Goal: Task Accomplishment & Management: Manage account settings

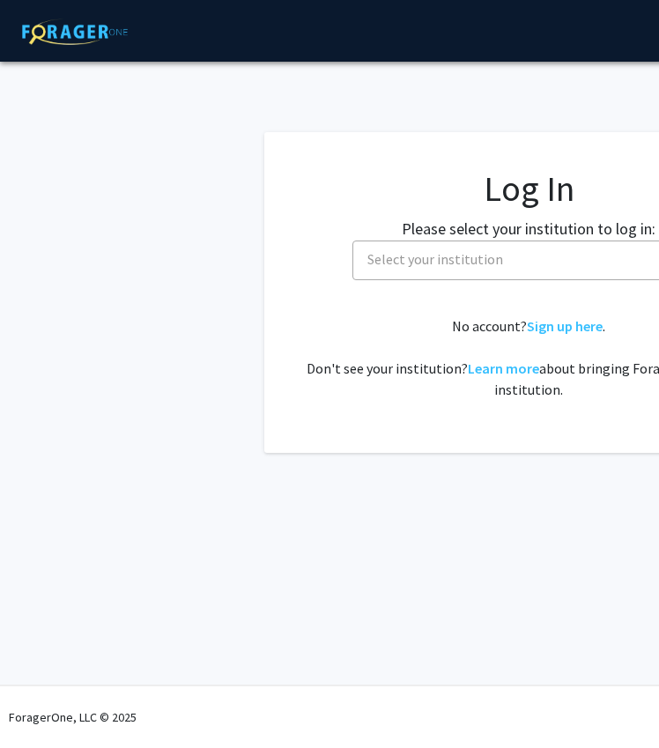
select select
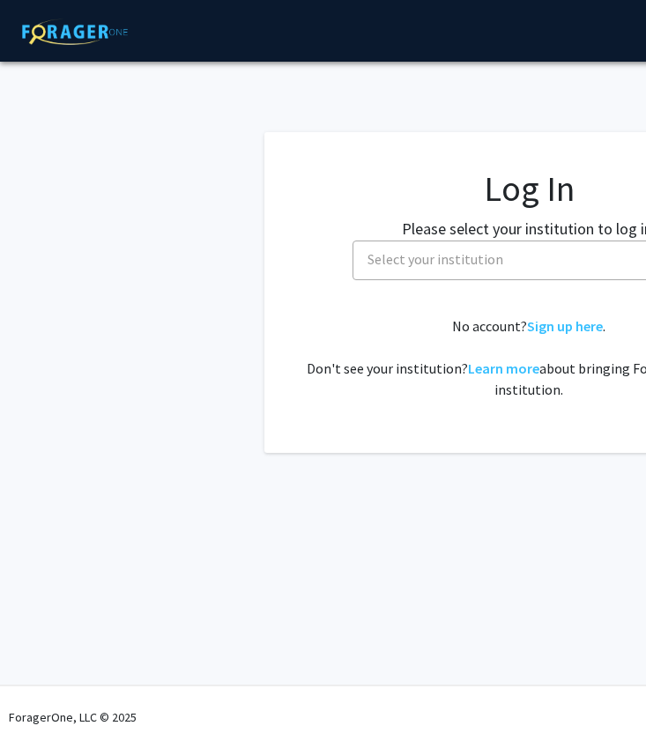
click at [432, 249] on span "Select your institution" at bounding box center [532, 259] width 344 height 36
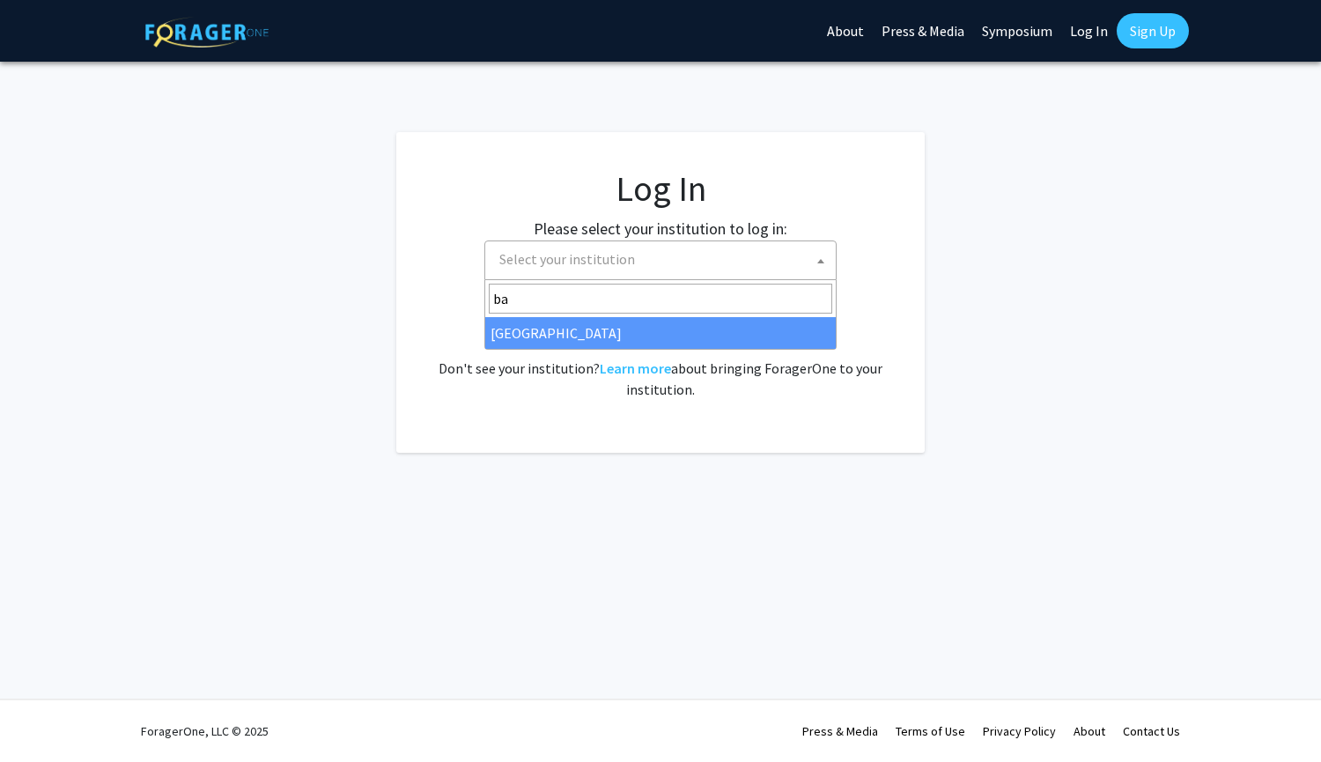
type input "ba"
select select "34"
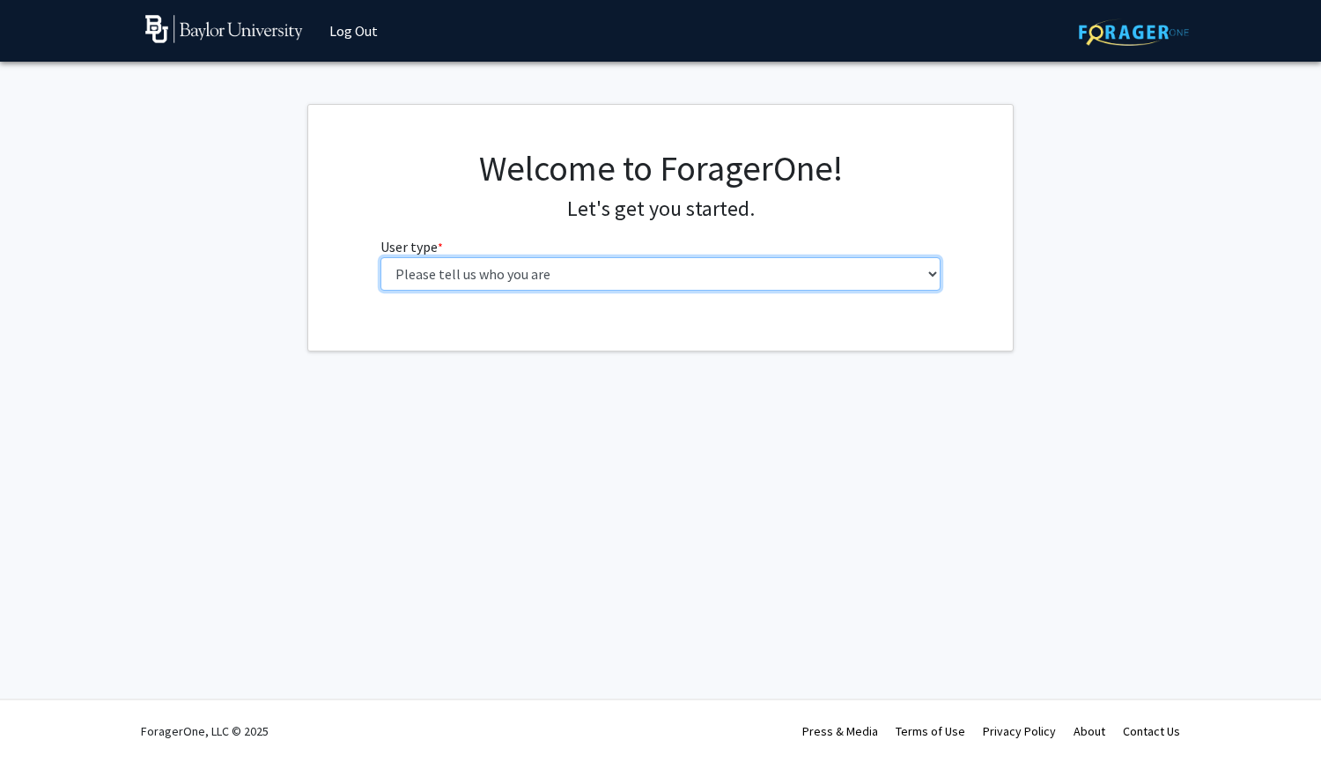
click at [588, 273] on select "Please tell us who you are Undergraduate Student Master's Student Doctoral Cand…" at bounding box center [660, 273] width 561 height 33
select select "1: undergrad"
click at [380, 257] on select "Please tell us who you are Undergraduate Student Master's Student Doctoral Cand…" at bounding box center [660, 273] width 561 height 33
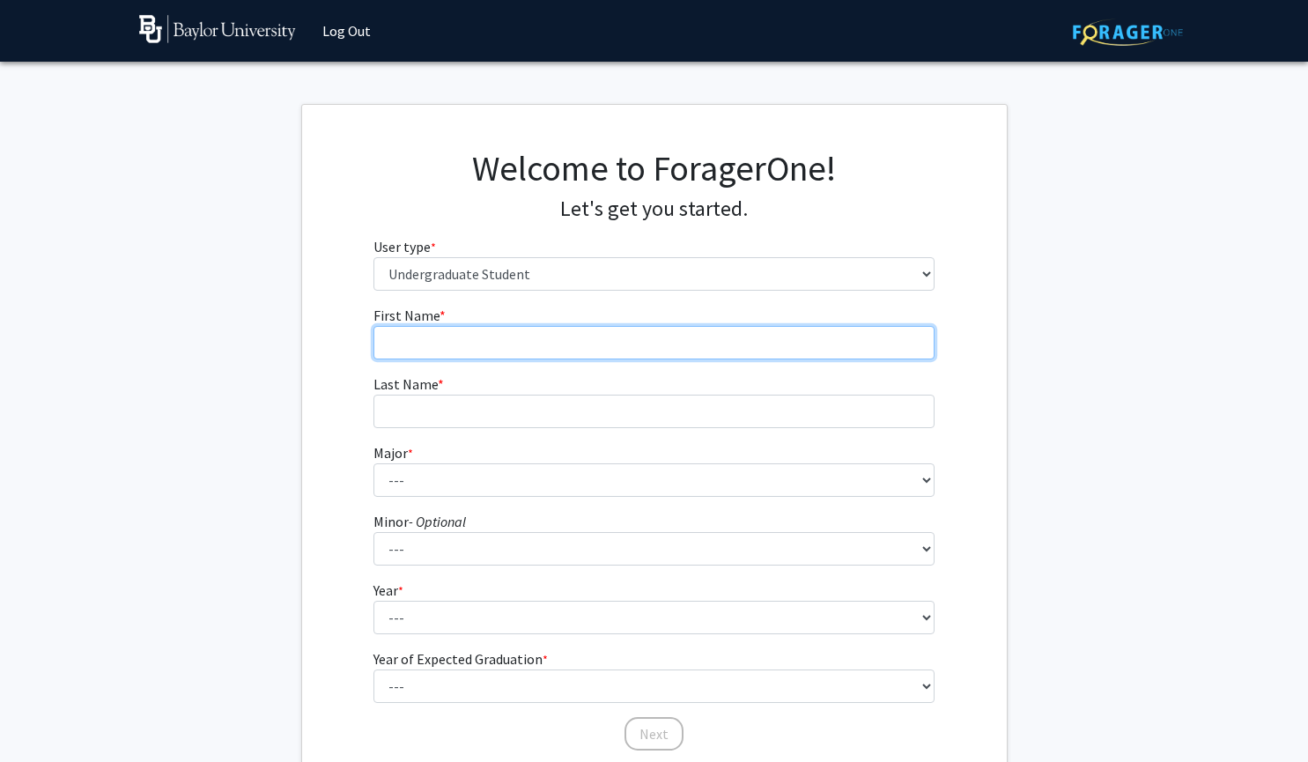
click at [530, 344] on input "First Name * required" at bounding box center [653, 342] width 561 height 33
type input "[PERSON_NAME]"
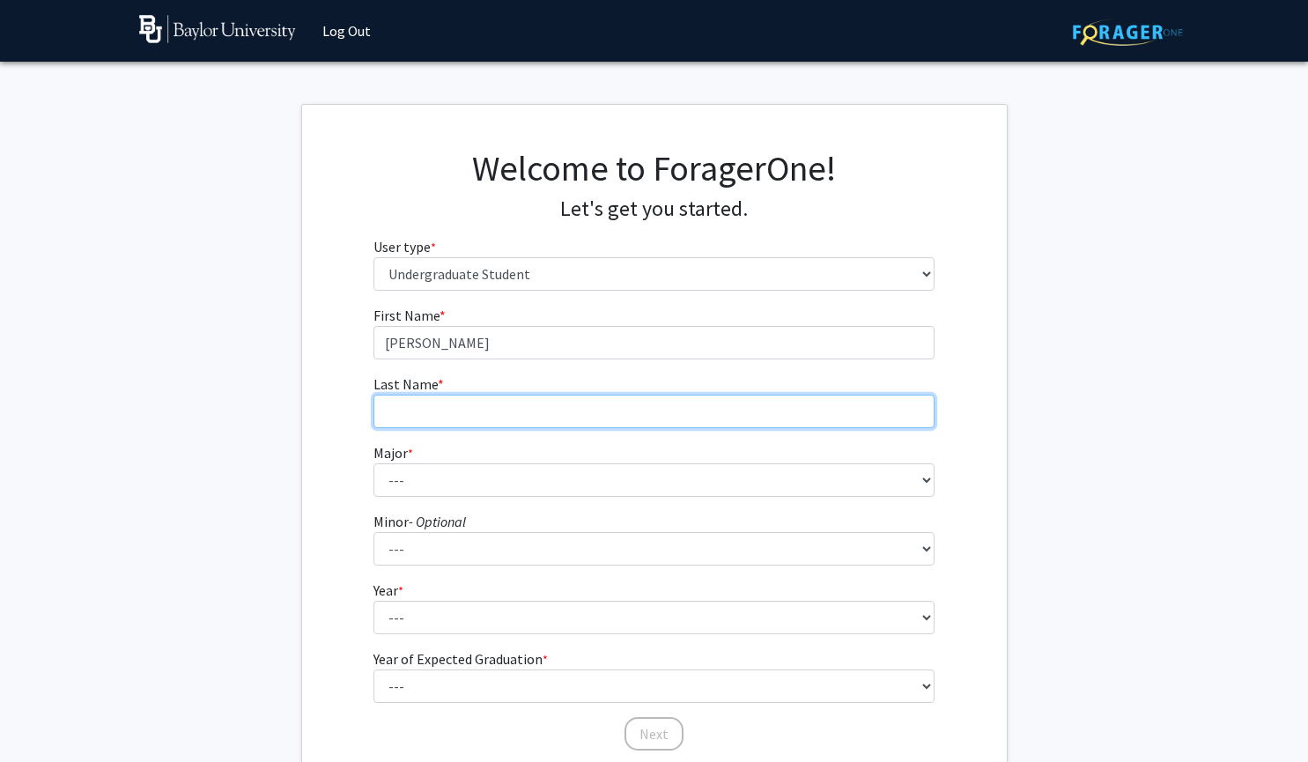
type input "Deva"
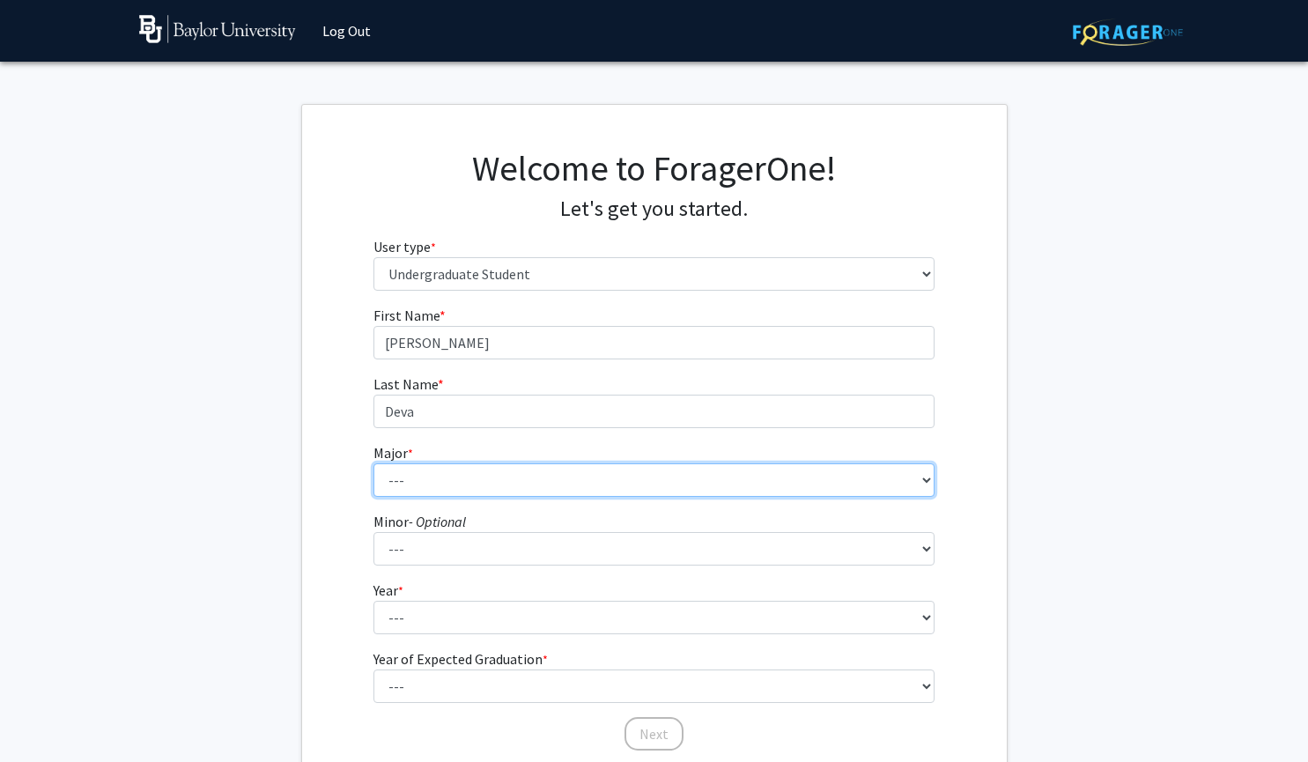
click at [457, 472] on select "--- Accounting American Studies Anthropology Apparel Design & Product Developme…" at bounding box center [653, 479] width 561 height 33
select select "16: 2681"
click at [373, 463] on select "--- Accounting American Studies Anthropology Apparel Design & Product Developme…" at bounding box center [653, 479] width 561 height 33
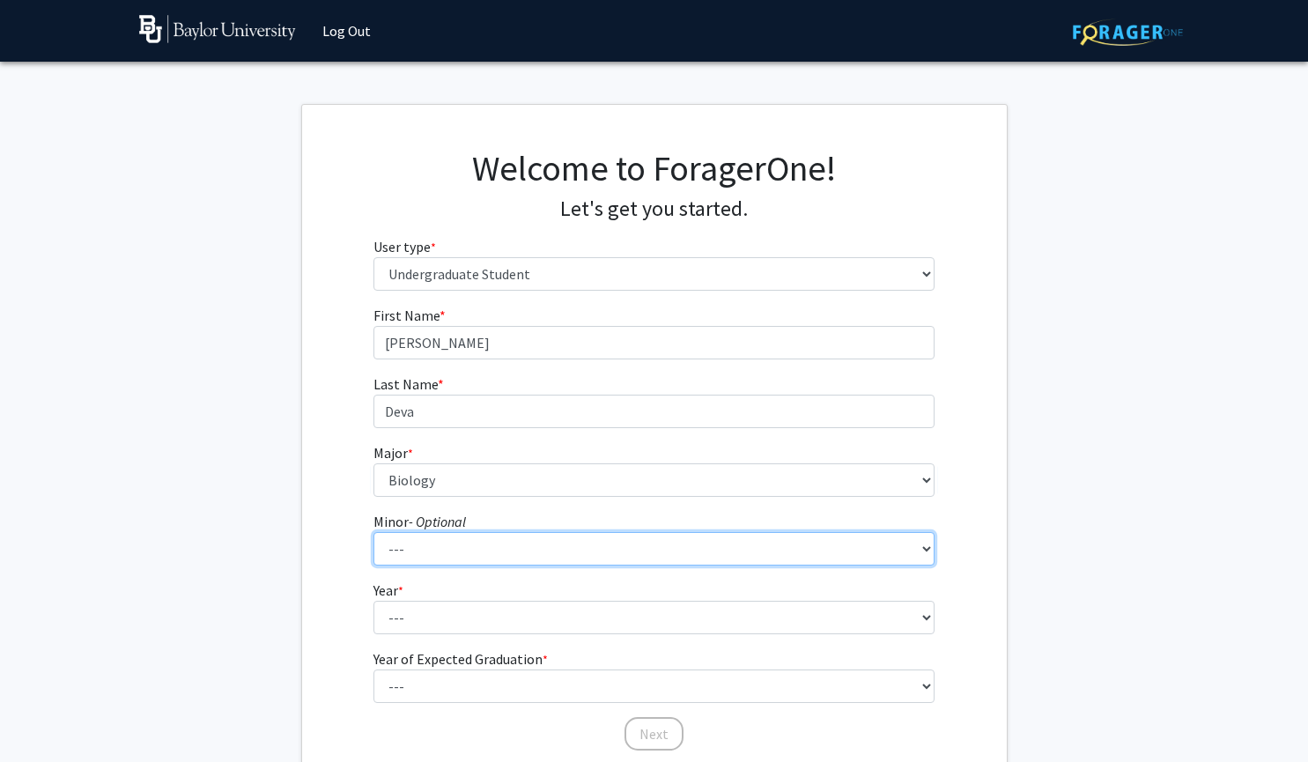
click at [439, 548] on select "--- Advertising American Sign Language American Studies Anthropology Apparel Me…" at bounding box center [653, 548] width 561 height 33
click at [682, 544] on select "--- Advertising American Sign Language American Studies Anthropology Apparel Me…" at bounding box center [653, 548] width 561 height 33
select select "13: 2076"
click at [561, 546] on select "--- Advertising American Sign Language American Studies Anthropology Apparel Me…" at bounding box center [653, 548] width 561 height 33
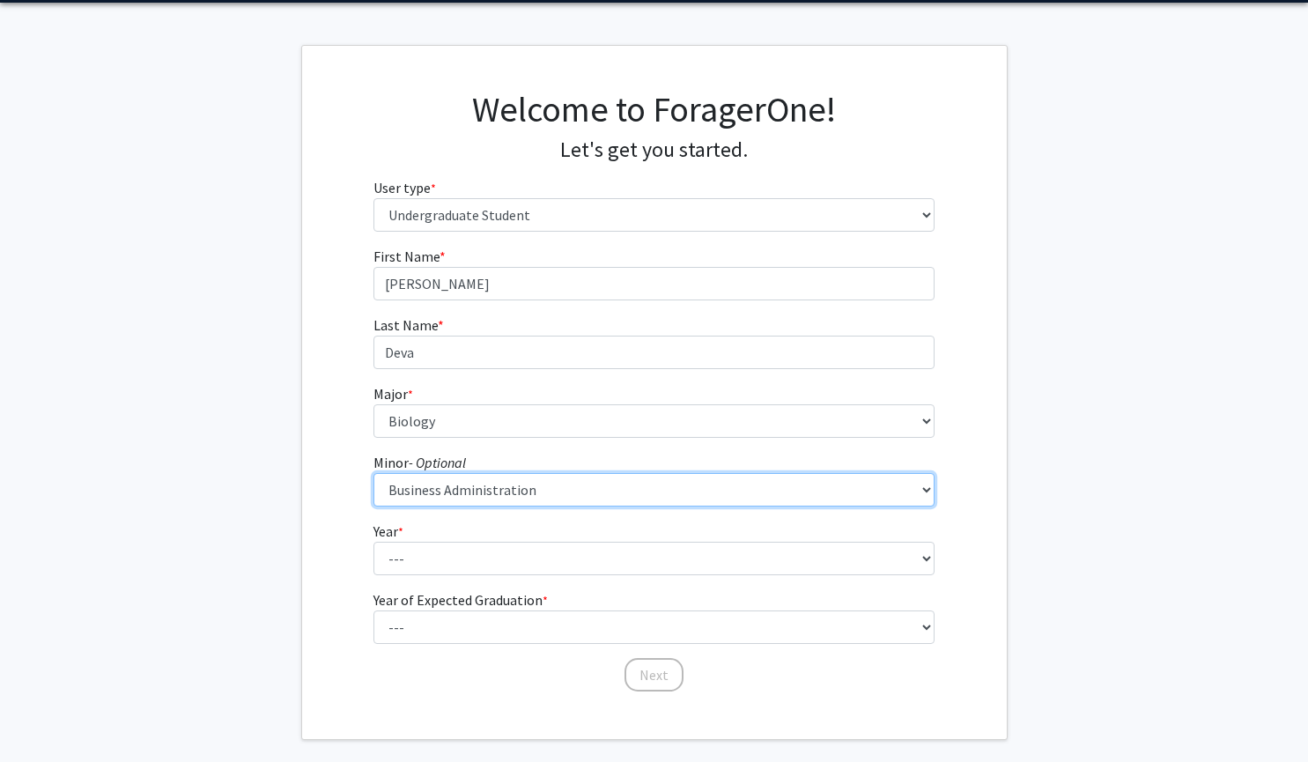
scroll to position [60, 0]
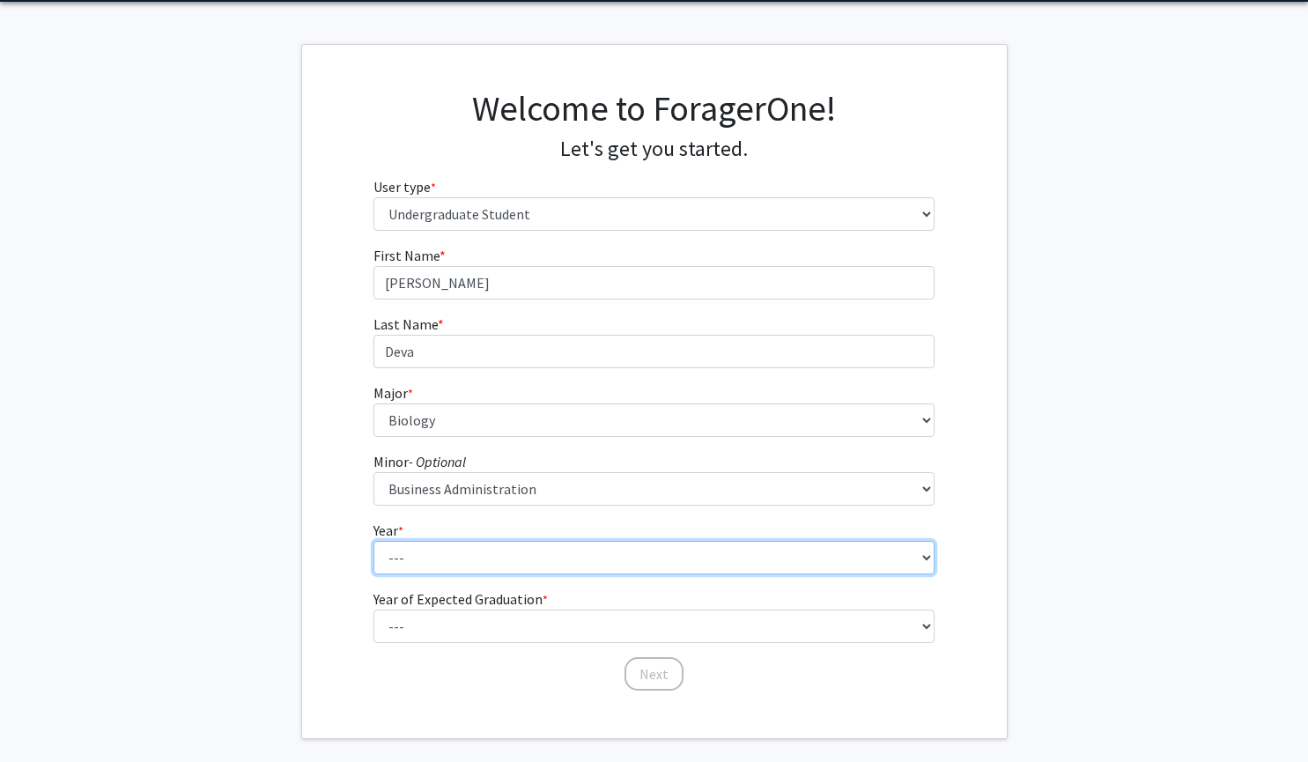
click at [554, 573] on select "--- First-year Sophomore Junior Senior Postbaccalaureate Certificate" at bounding box center [653, 557] width 561 height 33
select select "2: sophomore"
click at [373, 541] on select "--- First-year Sophomore Junior Senior Postbaccalaureate Certificate" at bounding box center [653, 557] width 561 height 33
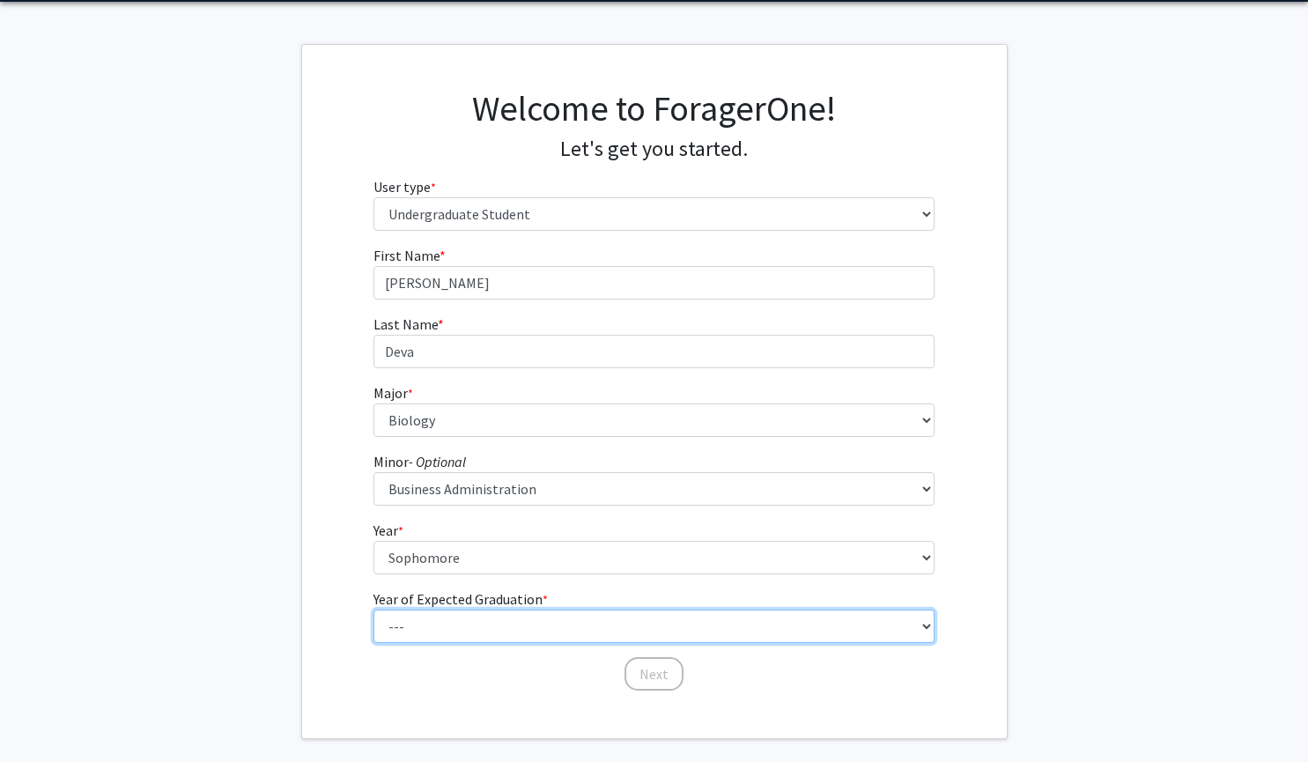
click at [478, 628] on select "--- 2025 2026 2027 2028 2029 2030 2031 2032 2033 2034" at bounding box center [653, 625] width 561 height 33
select select "4: 2028"
click at [373, 609] on select "--- 2025 2026 2027 2028 2029 2030 2031 2032 2033 2034" at bounding box center [653, 625] width 561 height 33
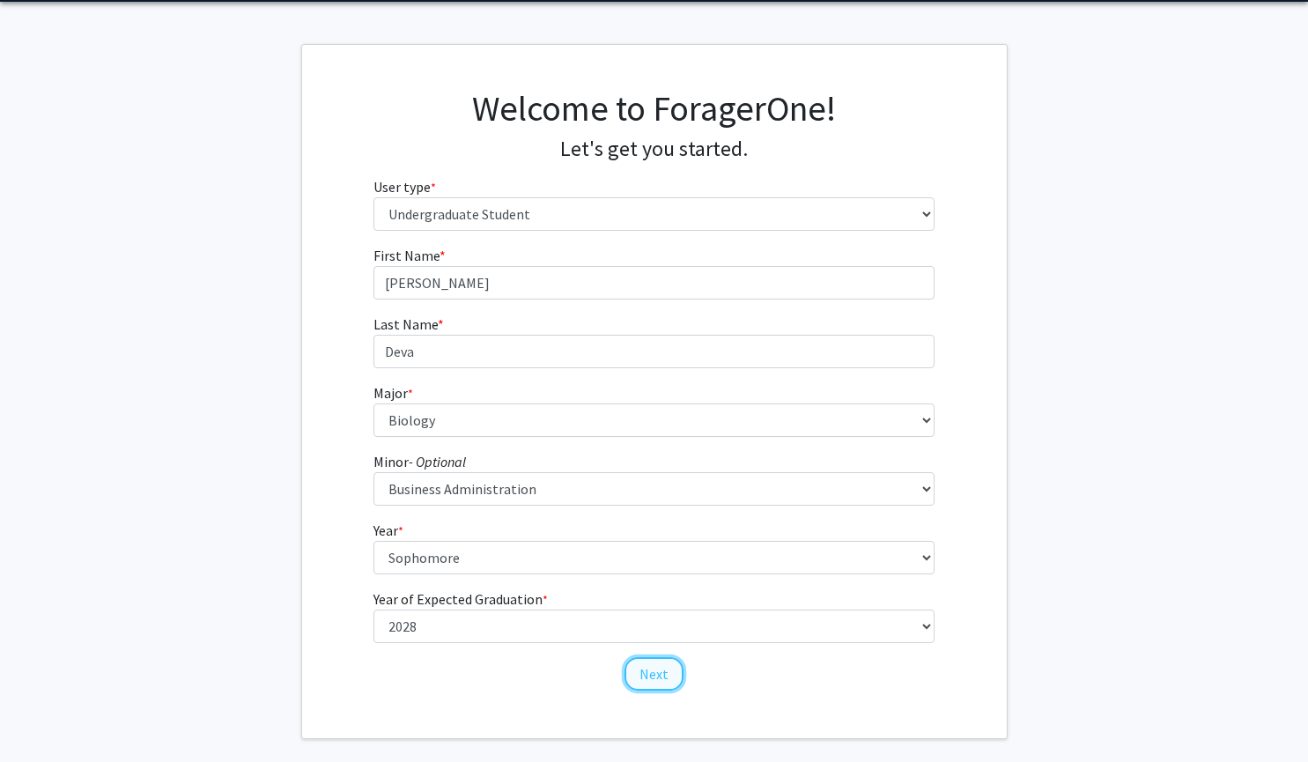
click at [639, 669] on button "Next" at bounding box center [653, 673] width 59 height 33
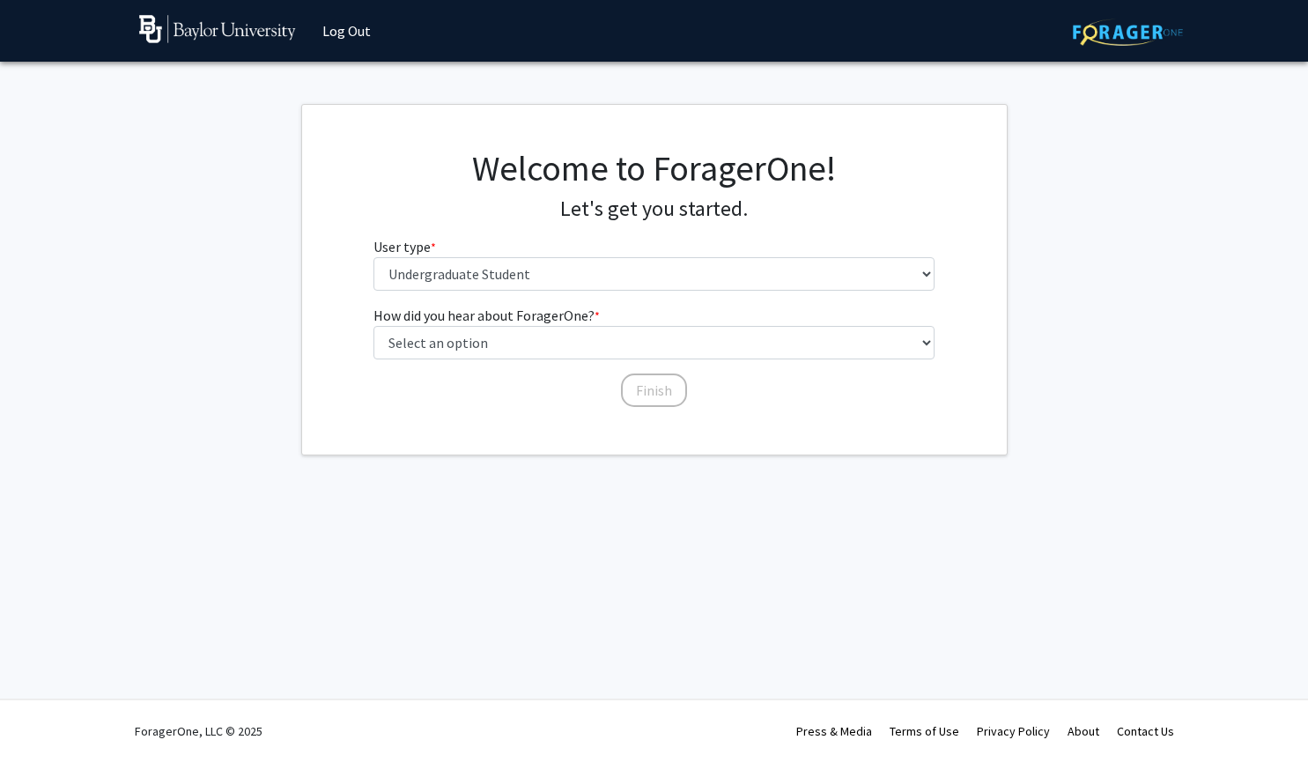
scroll to position [0, 0]
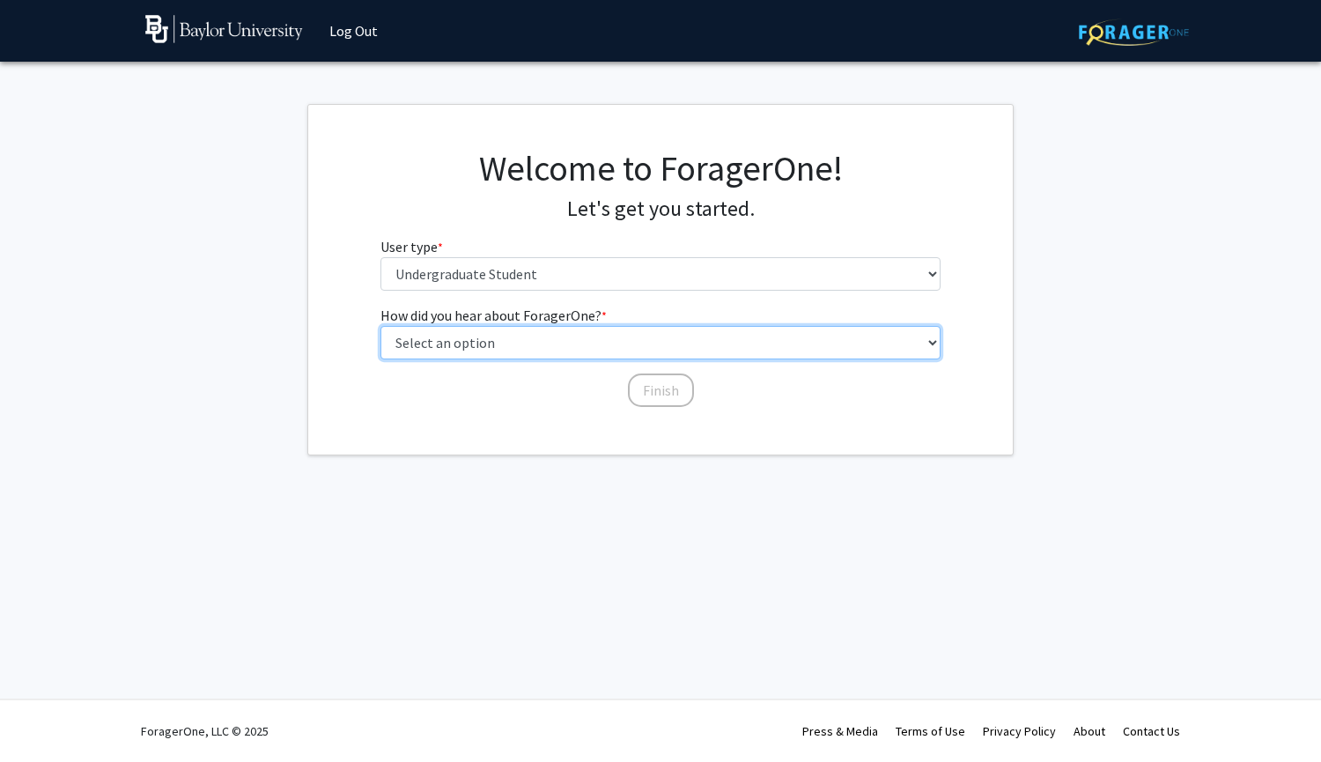
click at [501, 343] on select "Select an option Peer/student recommendation Faculty/staff recommendation Unive…" at bounding box center [660, 342] width 561 height 33
select select "3: university_website"
click at [380, 326] on select "Select an option Peer/student recommendation Faculty/staff recommendation Unive…" at bounding box center [660, 342] width 561 height 33
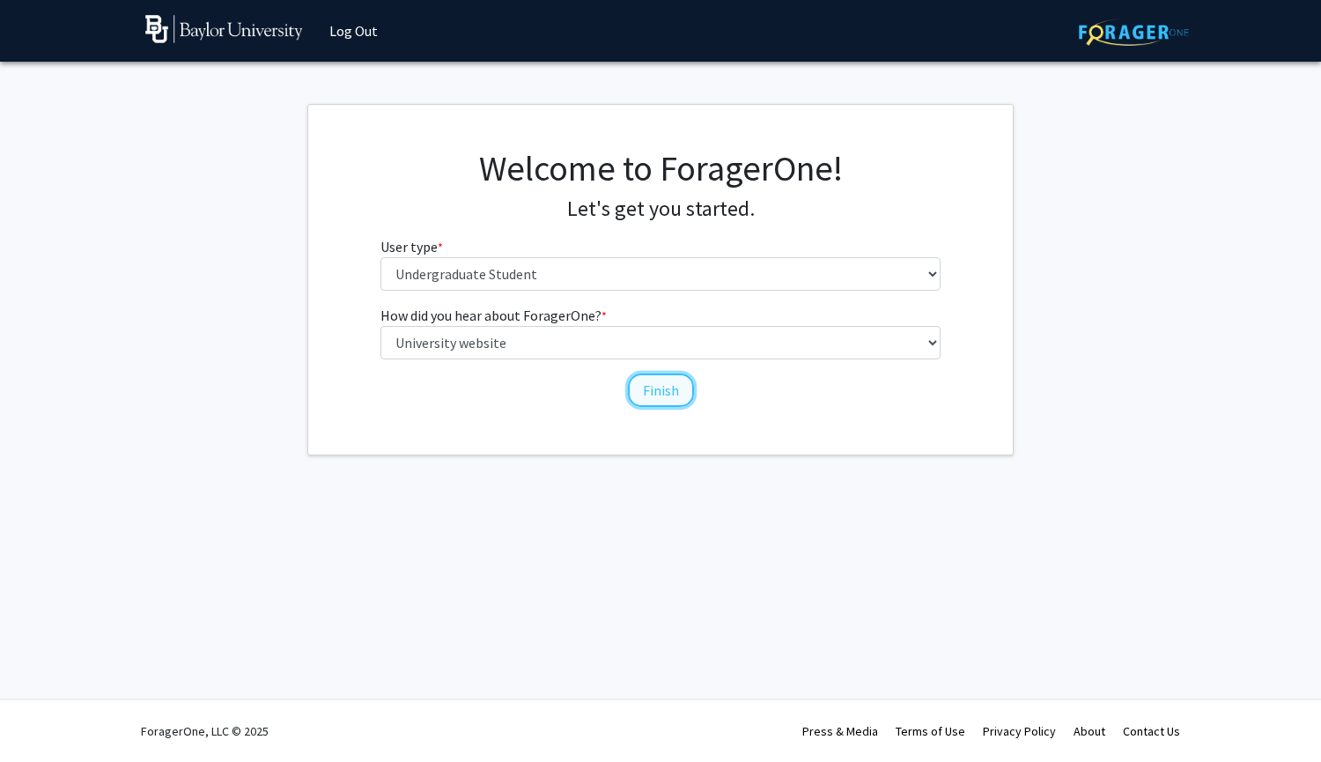
click at [664, 385] on button "Finish" at bounding box center [661, 389] width 66 height 33
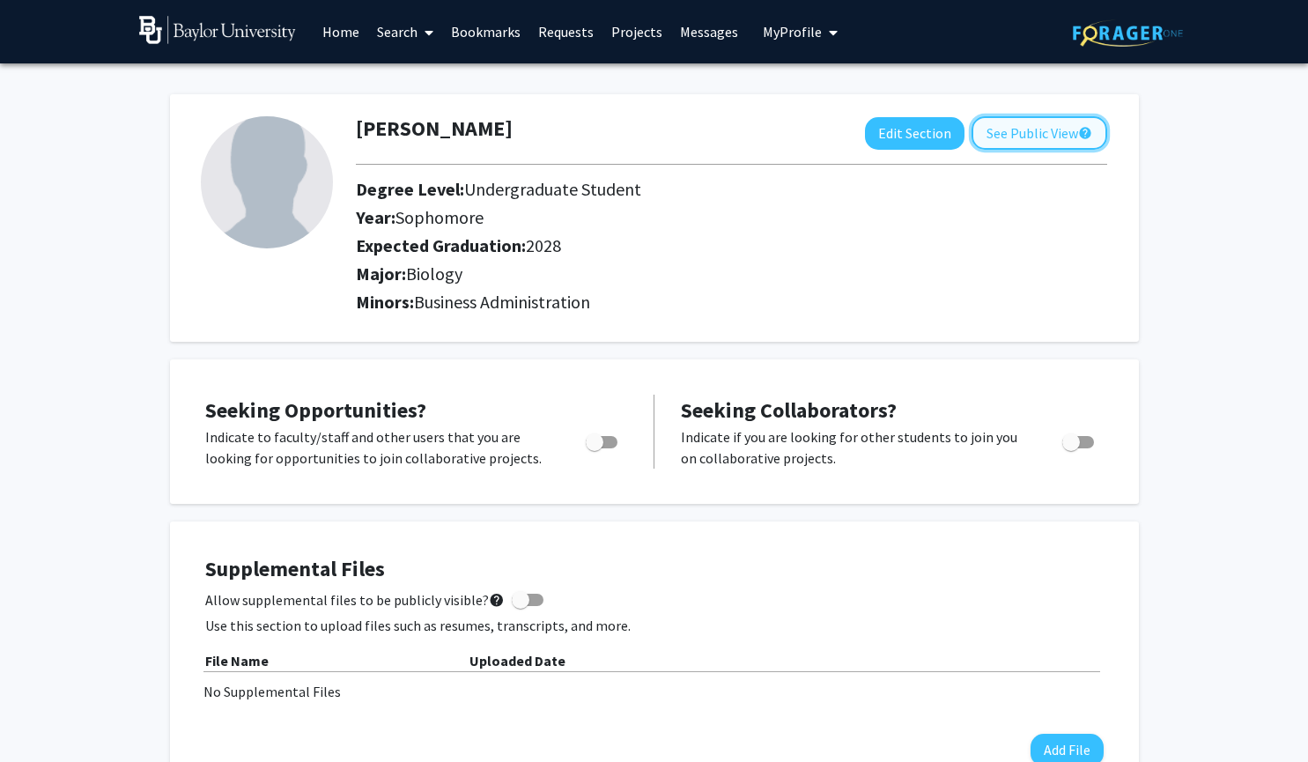
click at [1029, 126] on button "See Public View help" at bounding box center [1039, 132] width 136 height 33
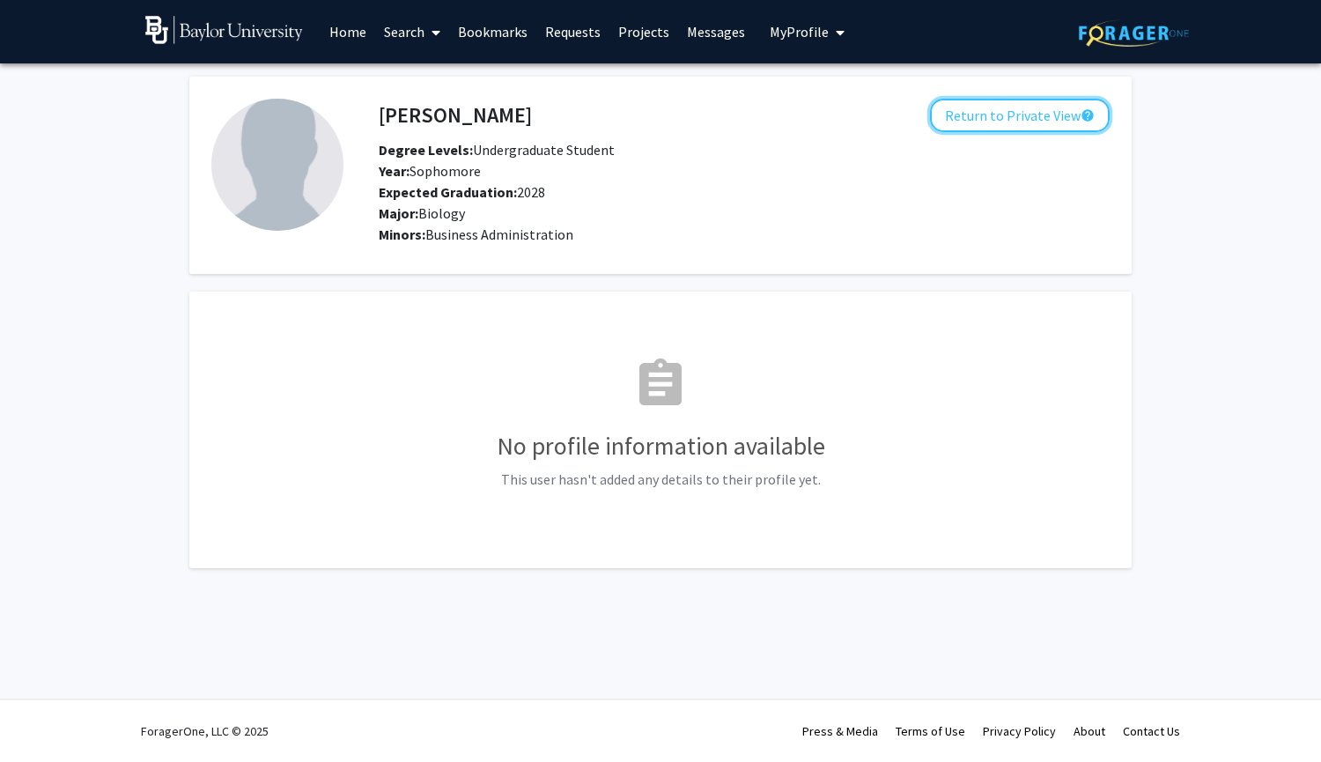
click at [1029, 126] on button "Return to Private View help" at bounding box center [1020, 115] width 180 height 33
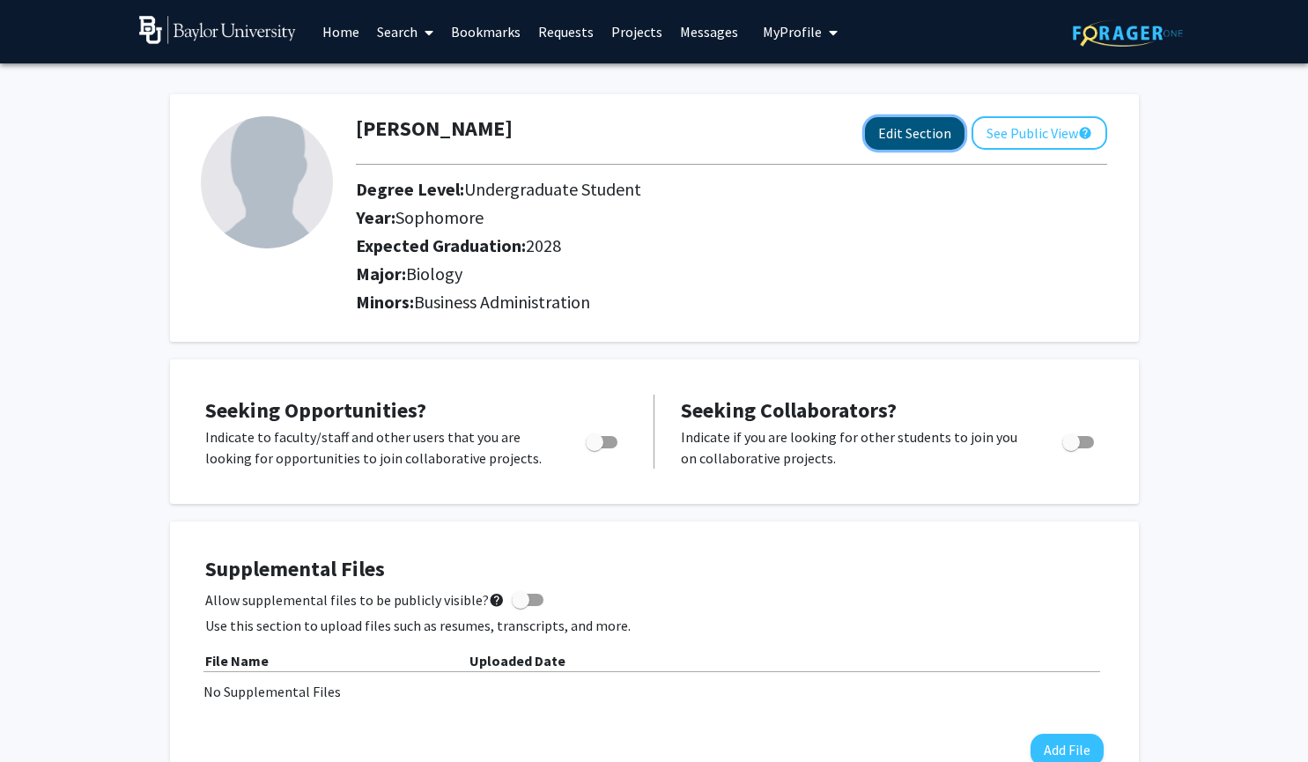
click at [909, 120] on button "Edit Section" at bounding box center [915, 133] width 100 height 33
select select "sophomore"
select select "2028"
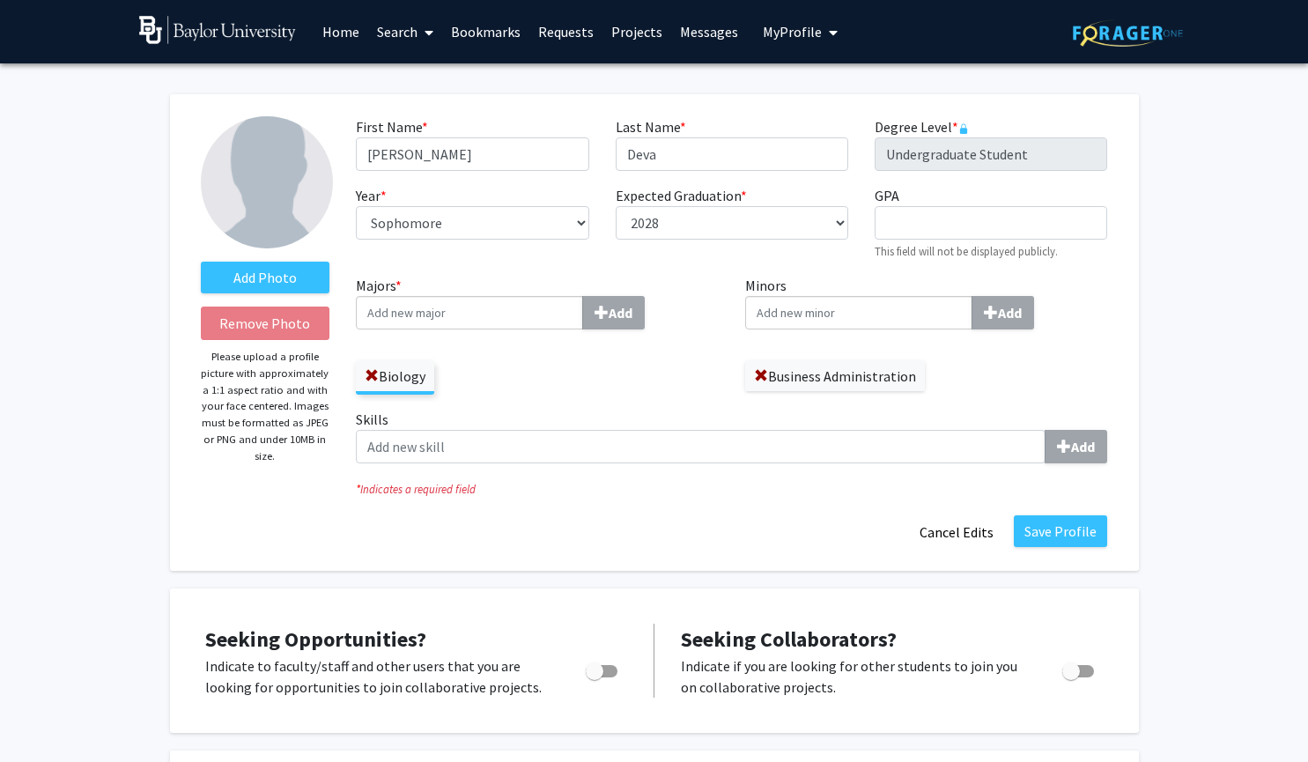
click at [583, 302] on input "Minors Add" at bounding box center [469, 312] width 227 height 33
type input "Bioc"
click at [849, 345] on div "Bioc hemistry" at bounding box center [858, 345] width 205 height 21
click at [849, 329] on input "Bioc" at bounding box center [858, 312] width 227 height 33
click at [1058, 530] on button "Save Profile" at bounding box center [1060, 531] width 93 height 32
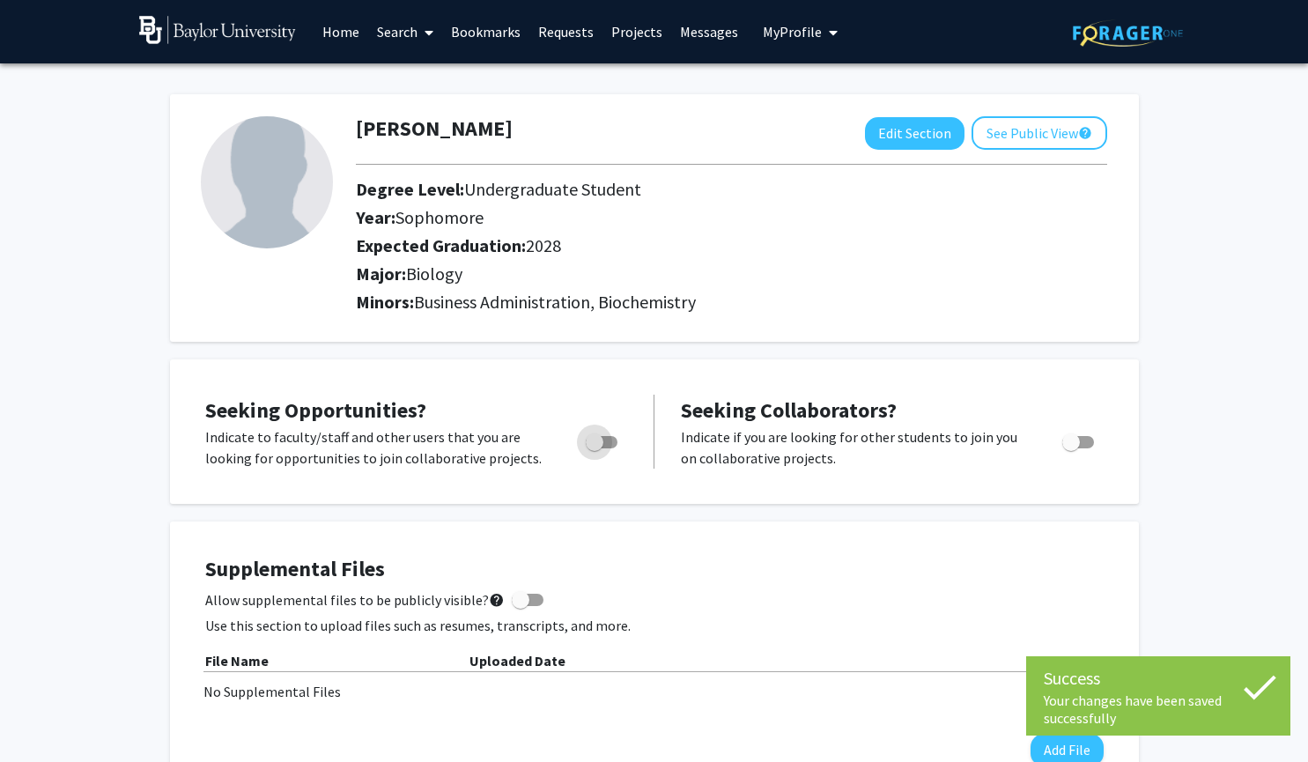
click at [594, 441] on span "Toggle" at bounding box center [595, 442] width 18 height 18
click at [594, 448] on input "Are you actively seeking opportunities?" at bounding box center [594, 448] width 1 height 1
checkbox input "true"
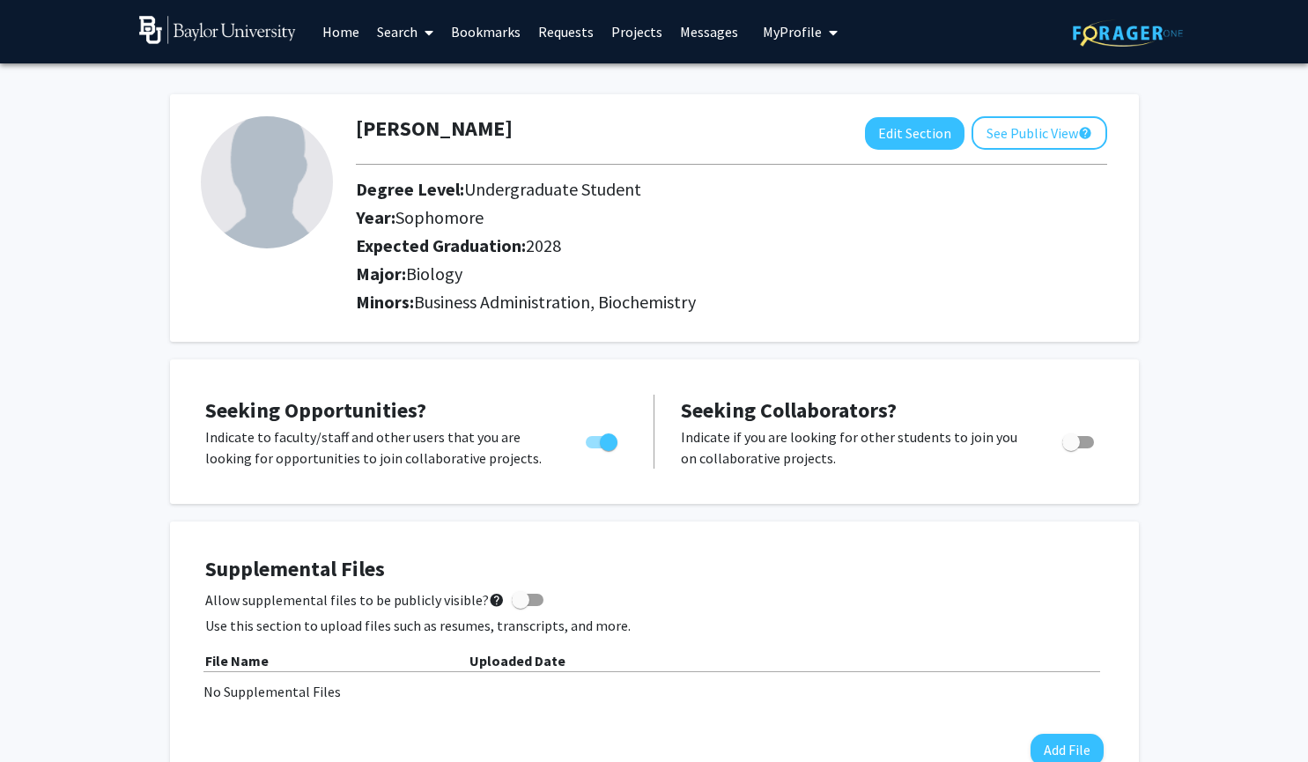
click at [574, 26] on link "Requests" at bounding box center [565, 32] width 73 height 62
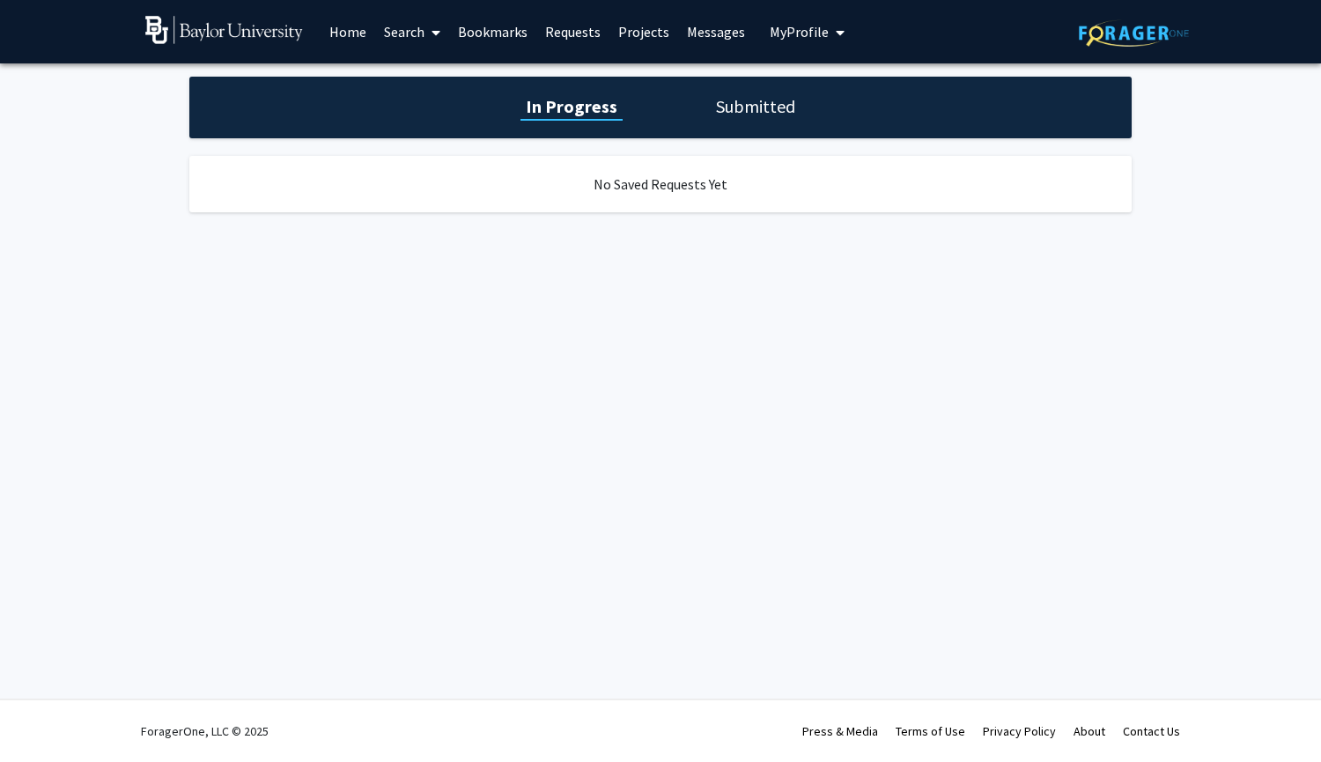
click at [638, 28] on link "Projects" at bounding box center [643, 32] width 69 height 62
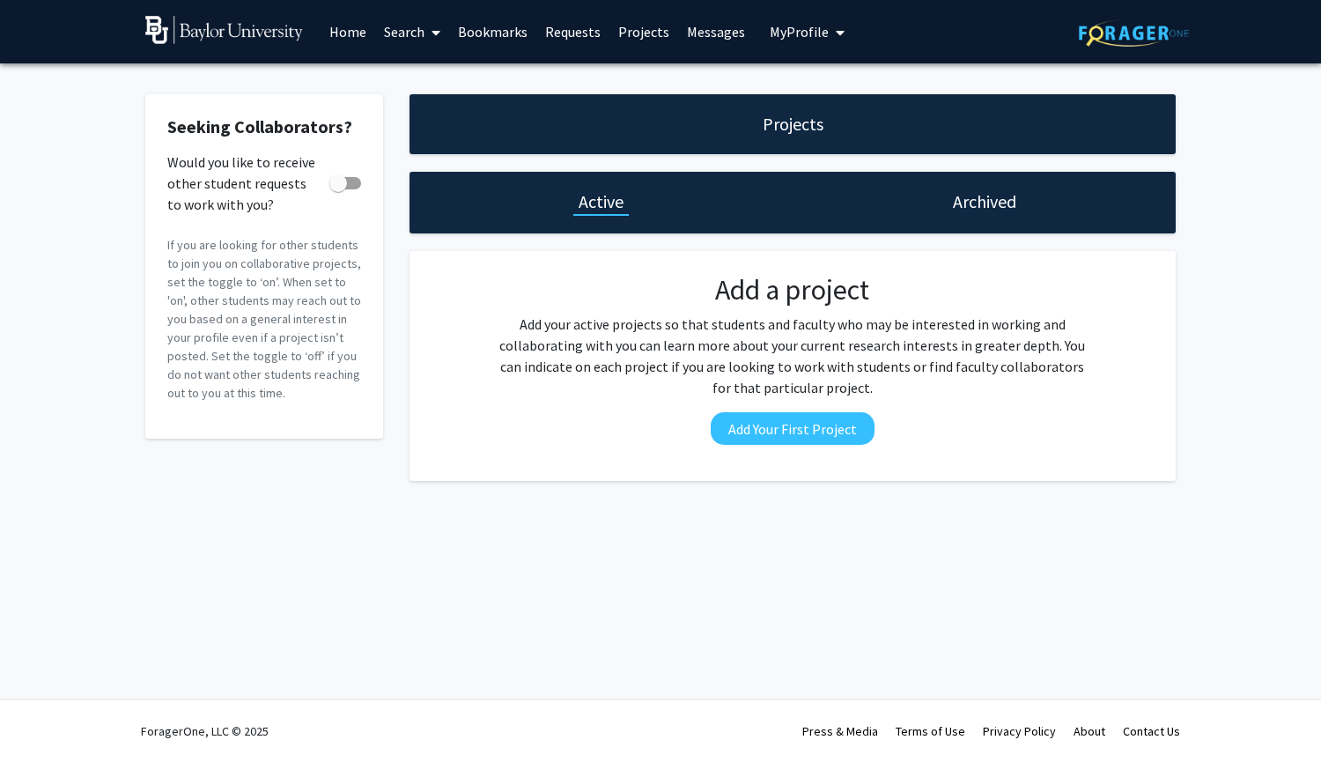
click at [339, 25] on link "Home" at bounding box center [348, 32] width 55 height 62
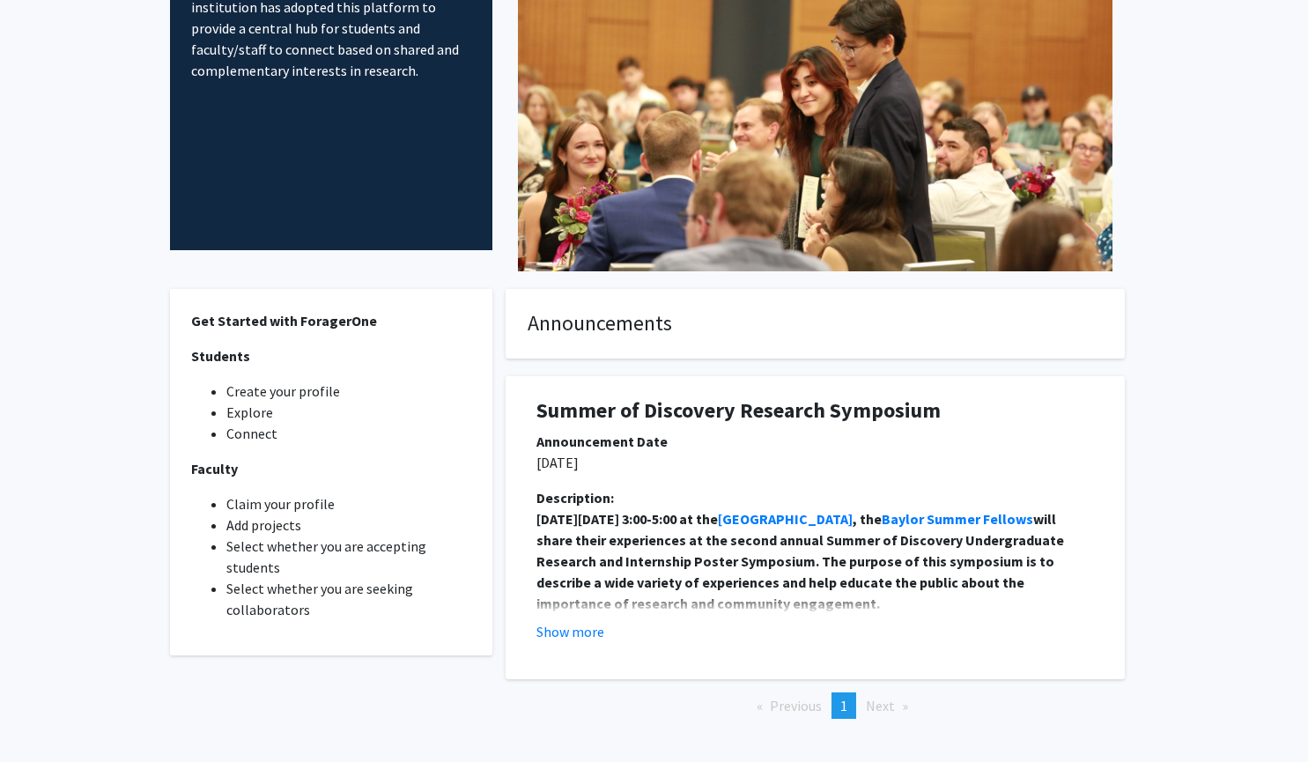
scroll to position [214, 0]
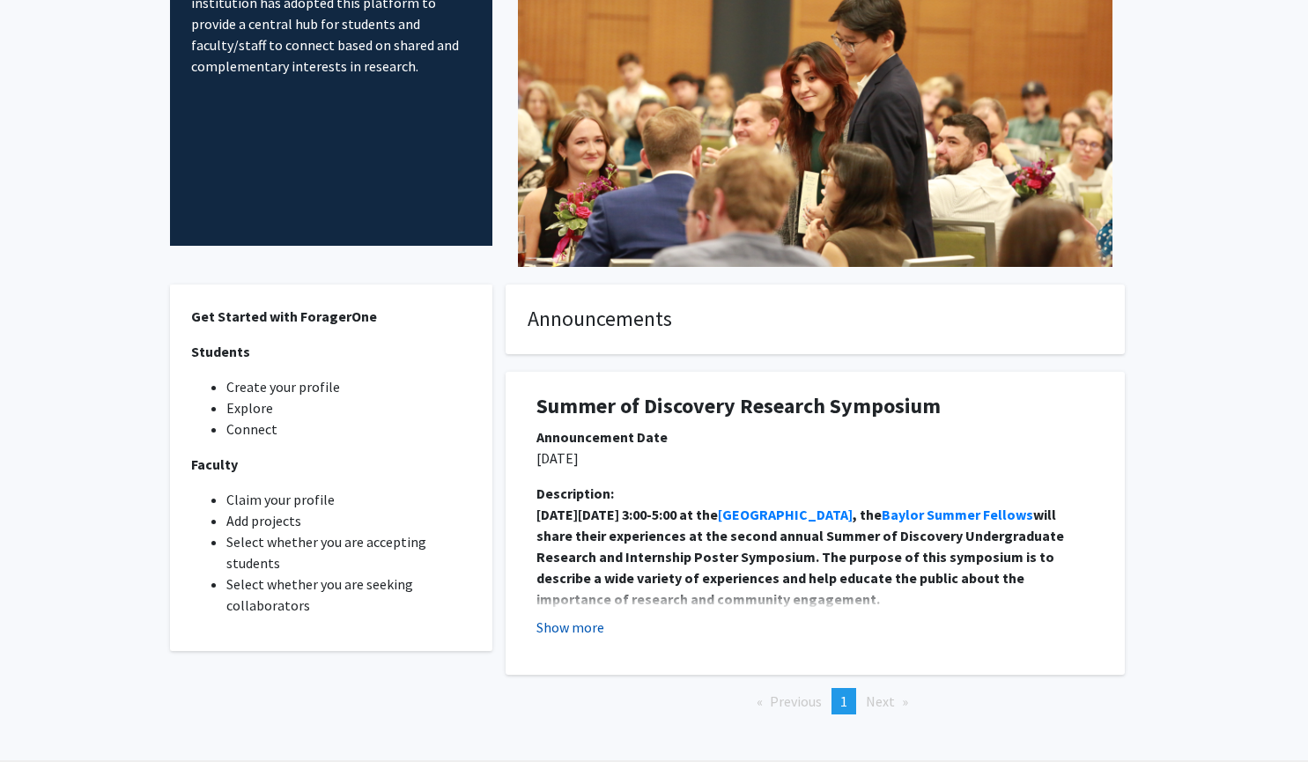
click at [556, 631] on button "Show more" at bounding box center [570, 627] width 68 height 21
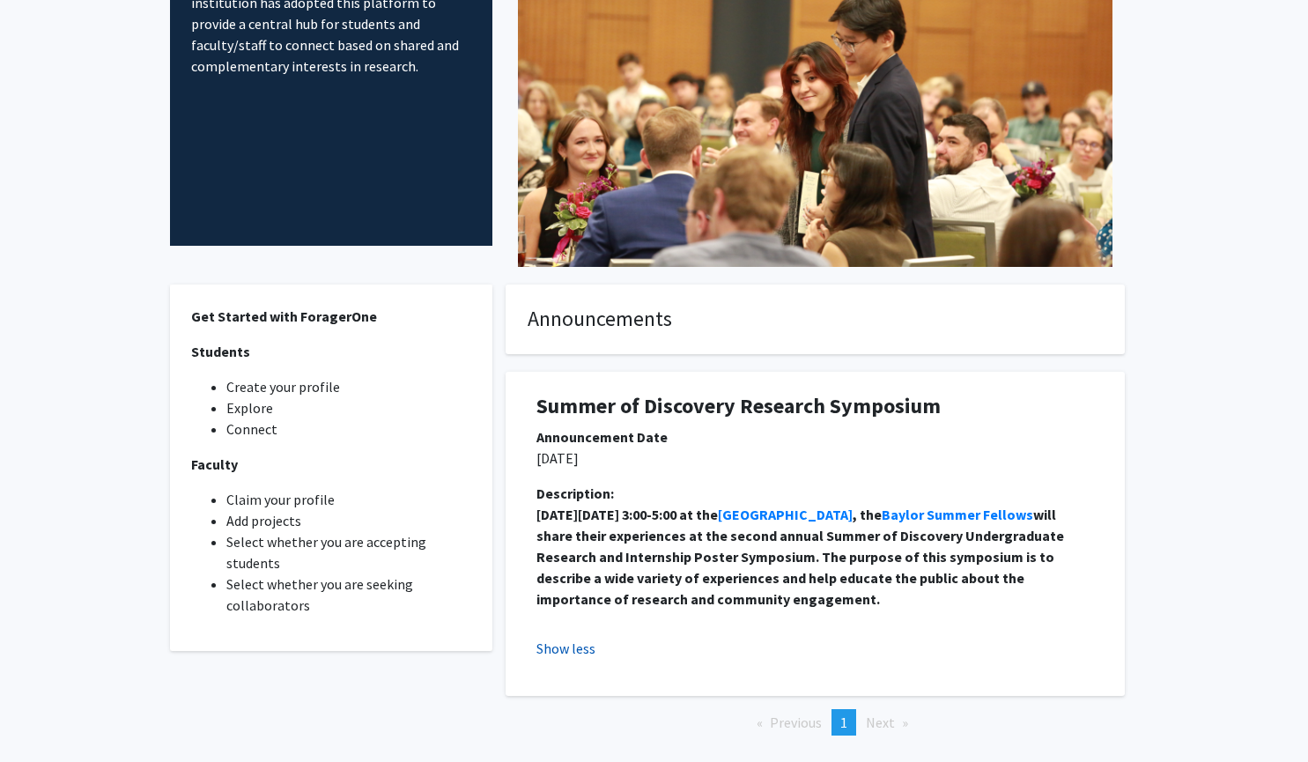
click at [563, 650] on button "Show less" at bounding box center [565, 648] width 59 height 21
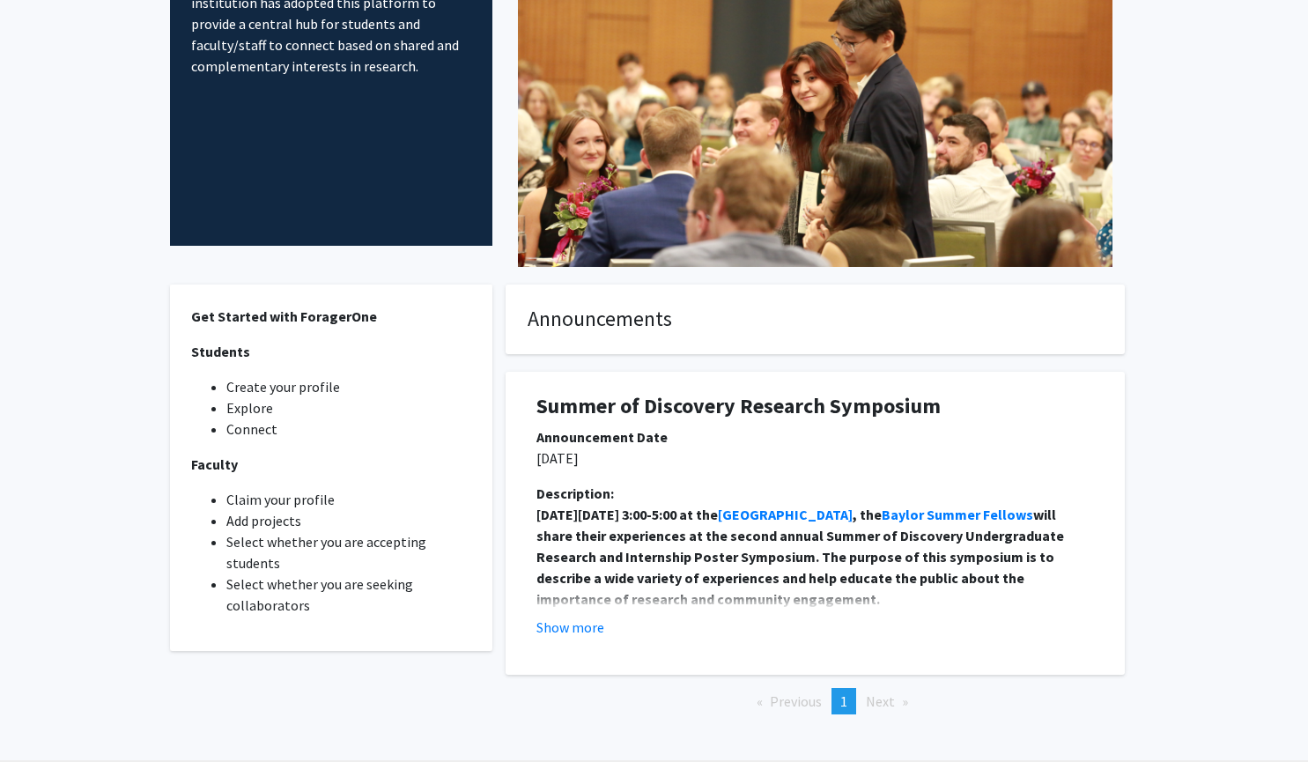
scroll to position [0, 0]
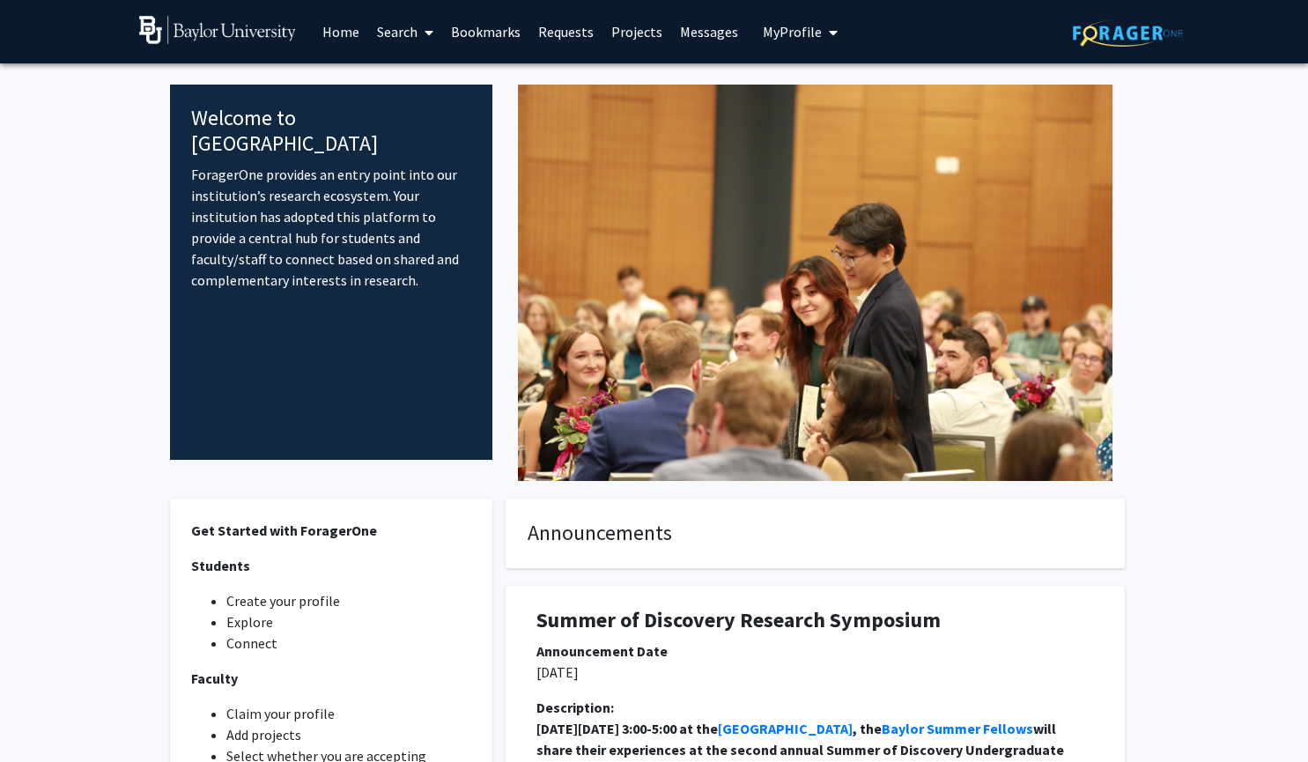
click at [411, 33] on link "Search" at bounding box center [405, 32] width 74 height 62
click at [432, 111] on span "Students" at bounding box center [421, 116] width 107 height 35
